Goal: Task Accomplishment & Management: Complete application form

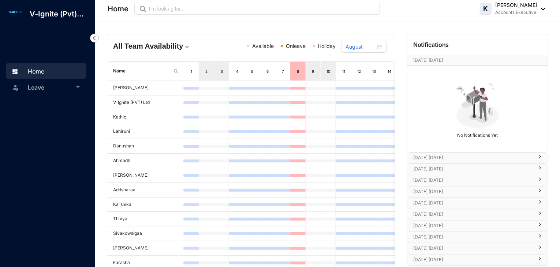
click at [32, 85] on span "Leave" at bounding box center [51, 87] width 46 height 15
click at [39, 102] on link "Leave Requests" at bounding box center [43, 105] width 45 height 6
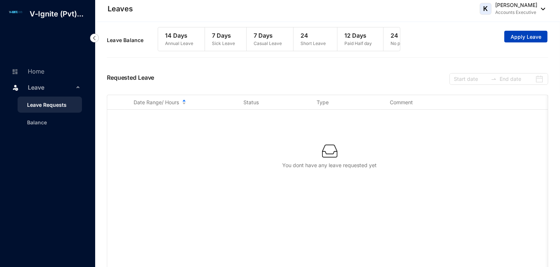
click at [529, 36] on span "Apply Leave" at bounding box center [526, 36] width 31 height 7
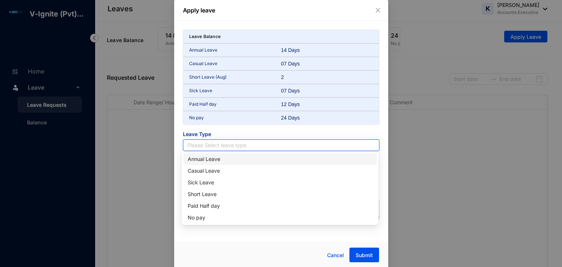
click at [211, 141] on input "search" at bounding box center [281, 145] width 188 height 11
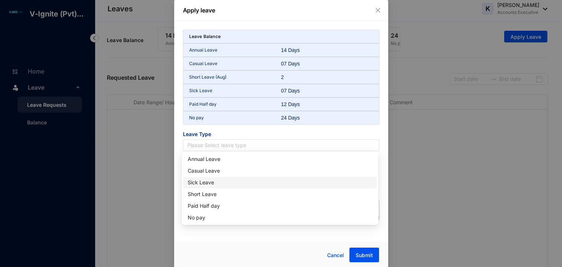
click at [211, 182] on div "Sick Leave" at bounding box center [280, 183] width 185 height 8
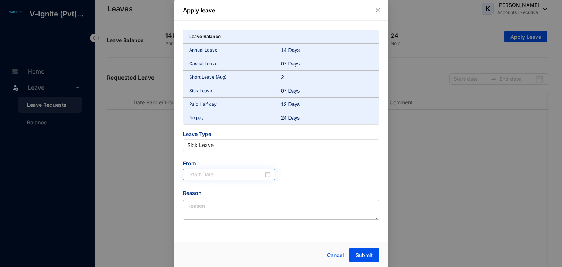
click at [269, 172] on div at bounding box center [230, 175] width 82 height 8
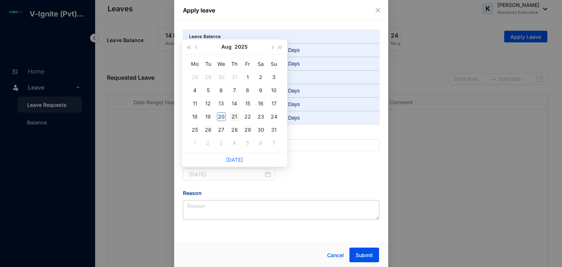
click at [234, 119] on div "21" at bounding box center [234, 116] width 9 height 9
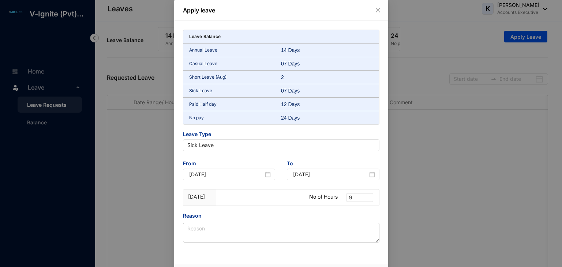
type input "[DATE]"
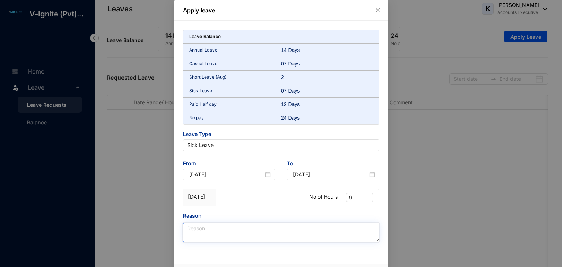
click at [194, 238] on textarea "Reason" at bounding box center [281, 233] width 197 height 20
type textarea "Pesonal reason"
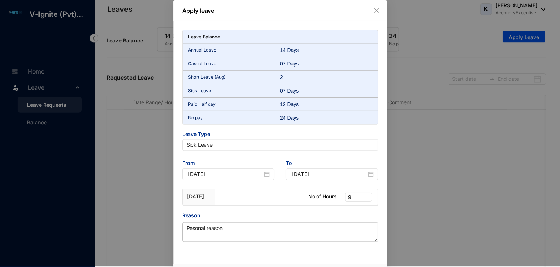
scroll to position [23, 0]
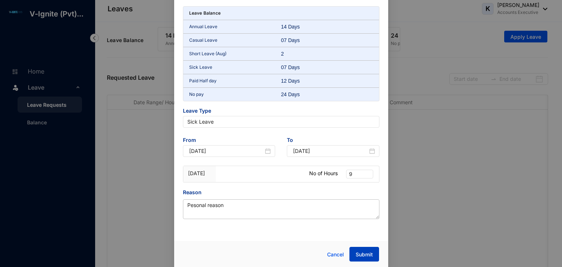
click at [361, 253] on span "Submit" at bounding box center [364, 254] width 17 height 7
